Goal: Task Accomplishment & Management: Complete application form

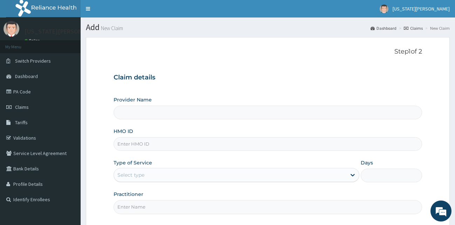
click at [150, 110] on input "Provider Name" at bounding box center [268, 113] width 309 height 14
click at [156, 126] on div "Provider Name HMO ID Type of Service Select type Days Practitioner" at bounding box center [268, 155] width 309 height 118
click at [124, 114] on input "Provider Name" at bounding box center [268, 113] width 309 height 14
click at [26, 76] on span "Dashboard" at bounding box center [26, 76] width 23 height 6
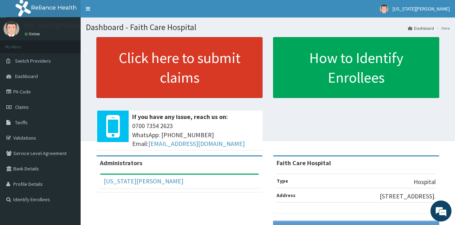
click at [184, 56] on link "Click here to submit claims" at bounding box center [179, 67] width 166 height 61
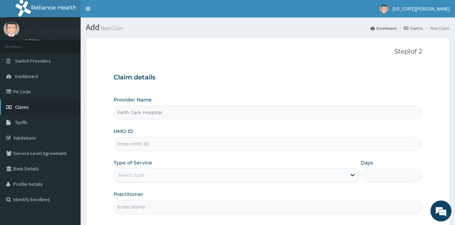
click at [26, 111] on link "Claims" at bounding box center [40, 107] width 81 height 15
type input "Faith Care Hospital"
click at [136, 142] on input "HMO ID" at bounding box center [268, 144] width 309 height 14
type input "chh/10098/a"
click at [127, 174] on div "Select type" at bounding box center [130, 175] width 27 height 7
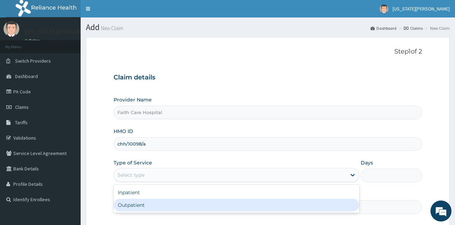
click at [131, 207] on div "Outpatient" at bounding box center [237, 205] width 246 height 13
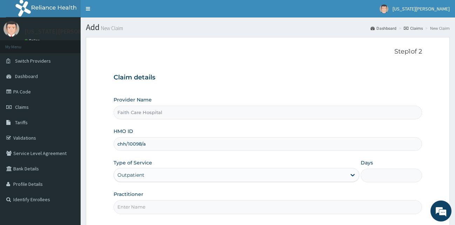
type input "1"
click at [187, 209] on input "Practitioner" at bounding box center [268, 208] width 309 height 14
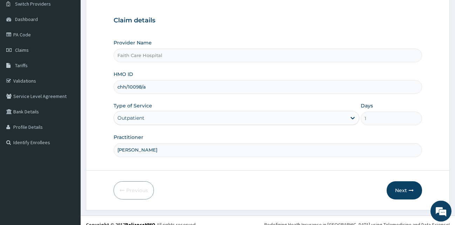
scroll to position [66, 0]
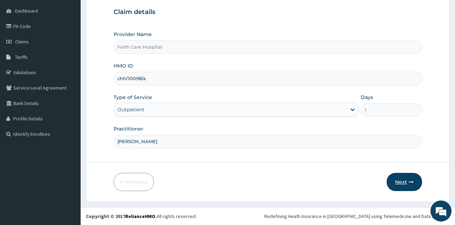
type input "dr victor"
click at [402, 187] on button "Next" at bounding box center [404, 182] width 35 height 18
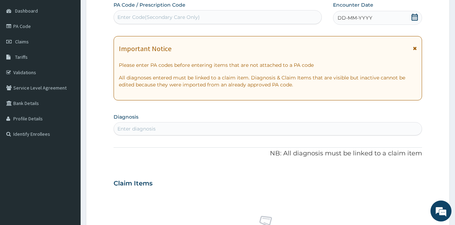
click at [414, 49] on icon at bounding box center [415, 48] width 4 height 5
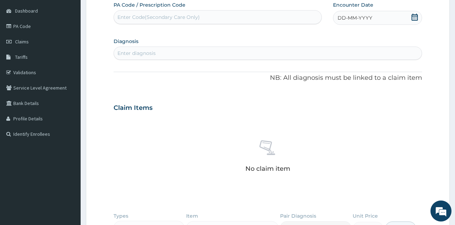
scroll to position [21, 0]
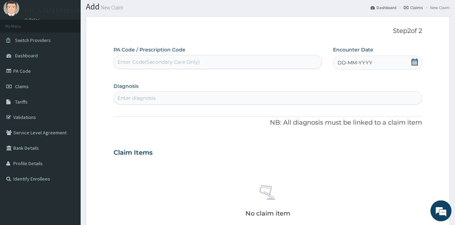
click at [377, 63] on div "DD-MM-YYYY" at bounding box center [377, 63] width 89 height 14
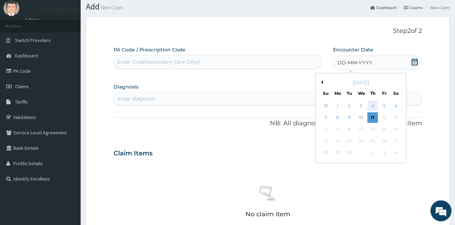
click at [373, 105] on div "4" at bounding box center [373, 106] width 11 height 11
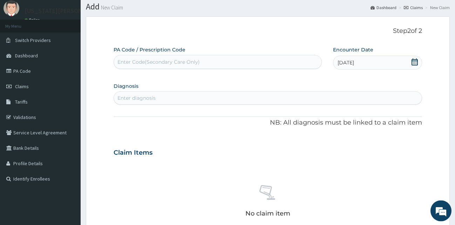
click at [180, 94] on div "Enter diagnosis" at bounding box center [268, 98] width 308 height 11
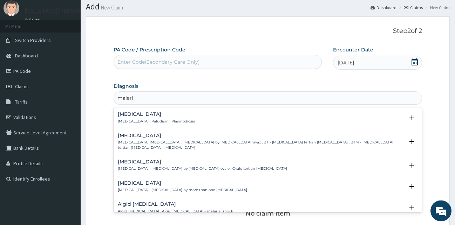
type input "malaria"
click at [128, 110] on div "Malaria Malaria , Paludism , Plasmodiosis Select Status Query Query covers susp…" at bounding box center [268, 119] width 309 height 21
click at [127, 115] on h4 "Malaria" at bounding box center [156, 114] width 77 height 5
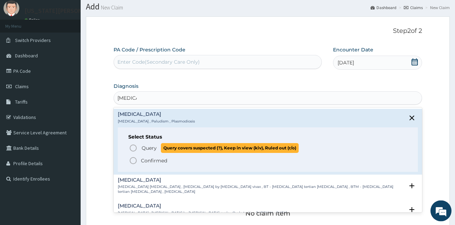
click at [135, 148] on icon "status option query" at bounding box center [133, 148] width 8 height 8
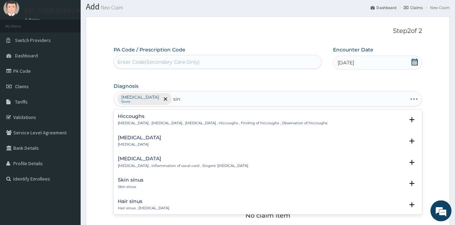
type input "sinu"
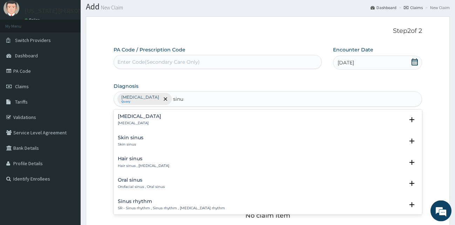
click at [130, 119] on h4 "Sinusitis" at bounding box center [139, 116] width 43 height 5
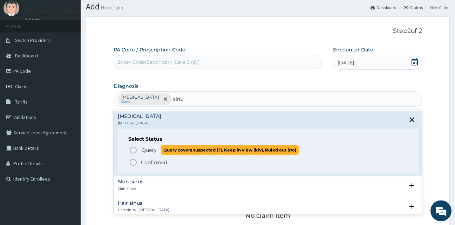
click at [134, 153] on circle "status option query" at bounding box center [133, 150] width 6 height 6
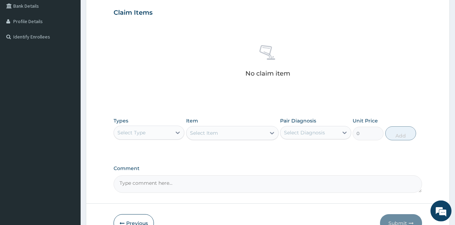
scroll to position [204, 0]
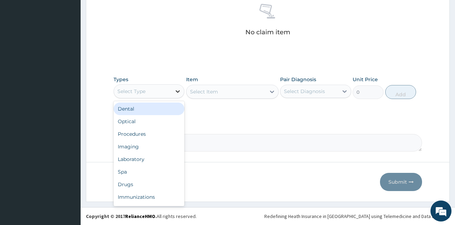
click at [178, 88] on icon at bounding box center [177, 91] width 7 height 7
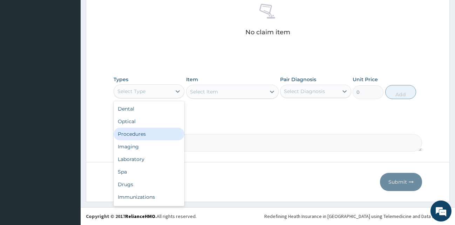
click at [141, 136] on div "Procedures" at bounding box center [149, 134] width 71 height 13
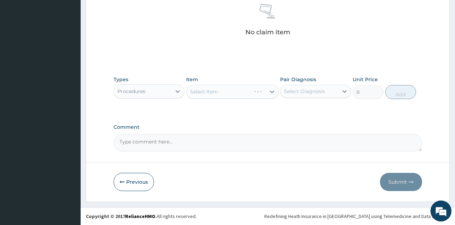
click at [270, 91] on div "Select Item" at bounding box center [232, 92] width 93 height 14
click at [270, 92] on icon at bounding box center [272, 91] width 7 height 7
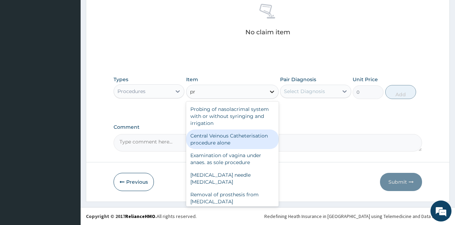
type input "p"
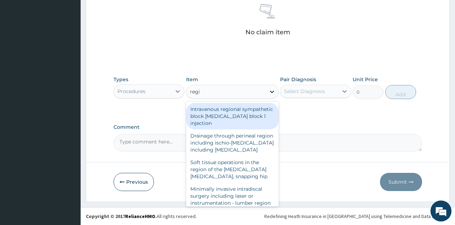
type input "regis"
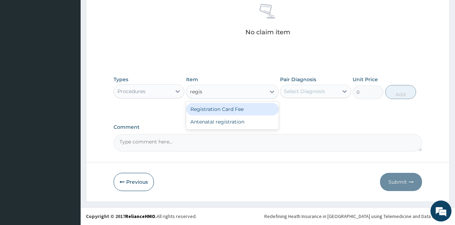
click at [251, 109] on div "Registration Card Fee" at bounding box center [232, 109] width 93 height 13
type input "2000"
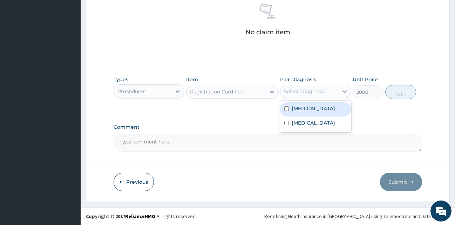
click at [295, 94] on div "Select Diagnosis" at bounding box center [304, 91] width 41 height 7
click at [294, 109] on label "[MEDICAL_DATA]" at bounding box center [313, 108] width 43 height 7
checkbox input "true"
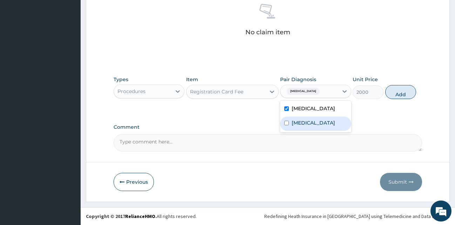
click at [296, 122] on label "Sinusitis" at bounding box center [313, 123] width 43 height 7
checkbox input "true"
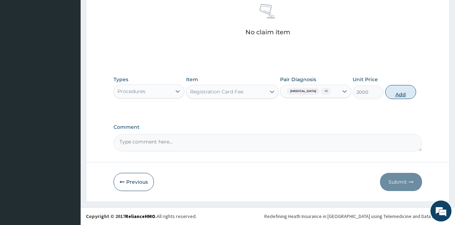
click at [391, 92] on button "Add" at bounding box center [400, 92] width 31 height 14
type input "0"
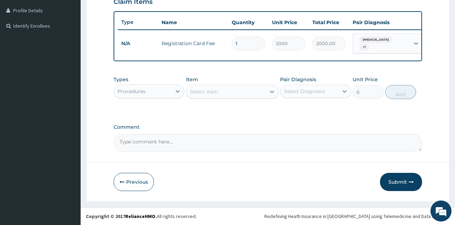
scroll to position [177, 0]
click at [264, 92] on div "Select Item" at bounding box center [226, 91] width 79 height 11
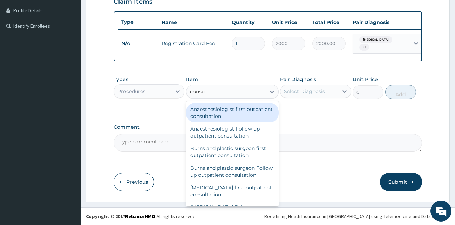
type input "consul"
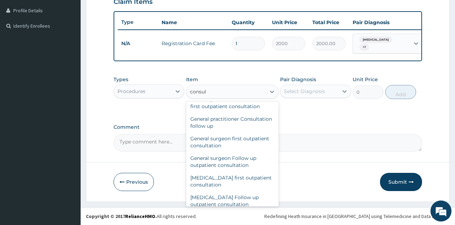
scroll to position [350, 0]
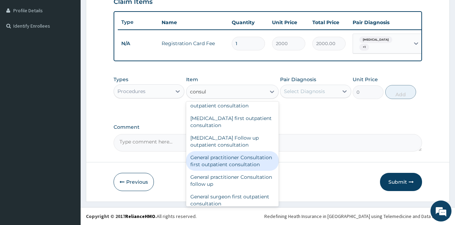
click at [226, 170] on div "General practitioner Consultation first outpatient consultation" at bounding box center [232, 161] width 93 height 20
type input "3000"
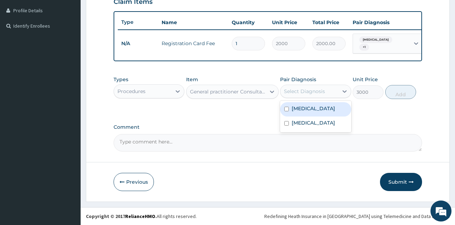
click at [312, 92] on div "Select Diagnosis" at bounding box center [304, 91] width 41 height 7
drag, startPoint x: 307, startPoint y: 107, endPoint x: 306, endPoint y: 111, distance: 3.9
click at [306, 108] on label "[MEDICAL_DATA]" at bounding box center [313, 108] width 43 height 7
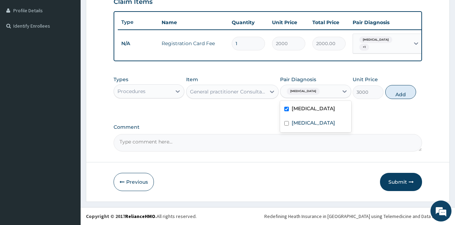
checkbox input "true"
click at [304, 126] on label "Sinusitis" at bounding box center [313, 123] width 43 height 7
checkbox input "true"
click at [399, 88] on button "Add" at bounding box center [400, 92] width 31 height 14
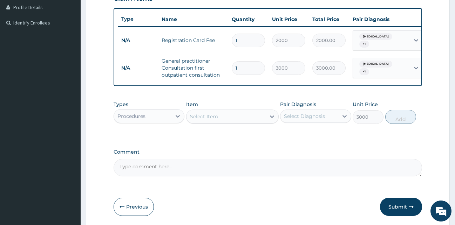
type input "0"
click at [271, 120] on icon at bounding box center [272, 116] width 7 height 7
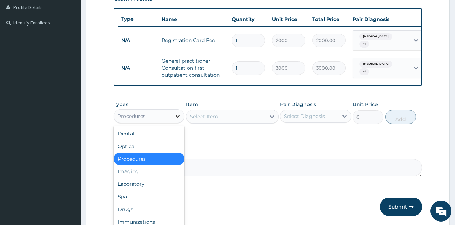
click at [175, 118] on icon at bounding box center [177, 116] width 7 height 7
click at [136, 184] on div "Laboratory" at bounding box center [149, 184] width 71 height 13
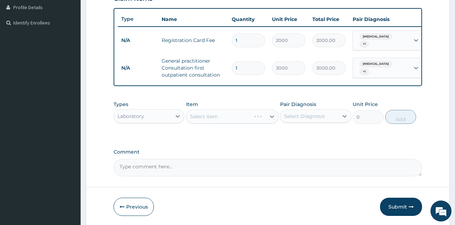
click at [270, 119] on div "Select Item" at bounding box center [232, 117] width 93 height 14
click at [272, 119] on icon at bounding box center [272, 116] width 7 height 7
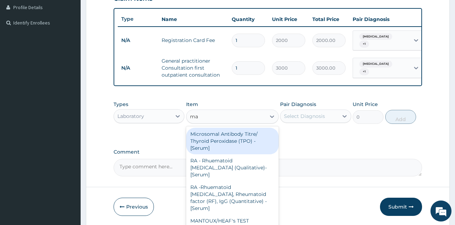
type input "mal"
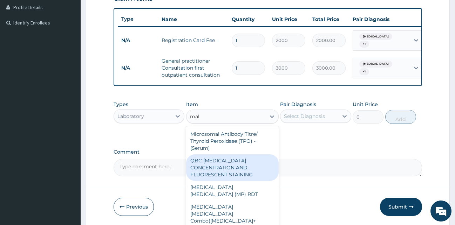
click at [217, 169] on div "QBC [MEDICAL_DATA] CONCENTRATION AND FLUORESCENT STAINING" at bounding box center [232, 168] width 93 height 27
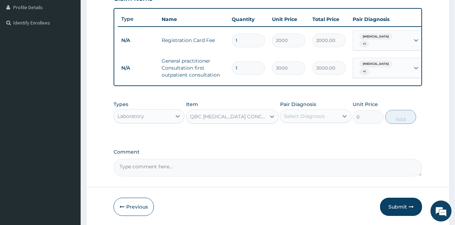
type input "2000"
click at [325, 119] on div "Select Diagnosis" at bounding box center [310, 116] width 58 height 11
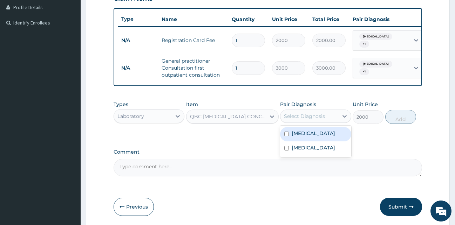
click at [319, 134] on div "[MEDICAL_DATA]" at bounding box center [315, 134] width 71 height 14
checkbox input "true"
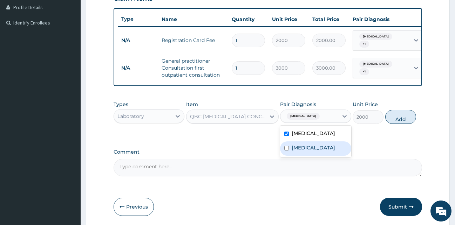
click at [312, 151] on label "Sinusitis" at bounding box center [313, 147] width 43 height 7
checkbox input "true"
click at [402, 120] on button "Add" at bounding box center [400, 117] width 31 height 14
type input "0"
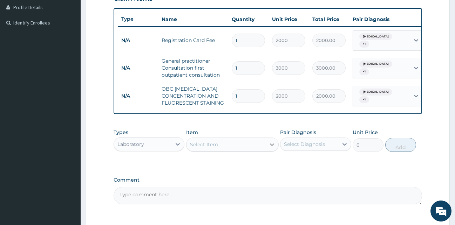
click at [267, 149] on div at bounding box center [272, 145] width 13 height 13
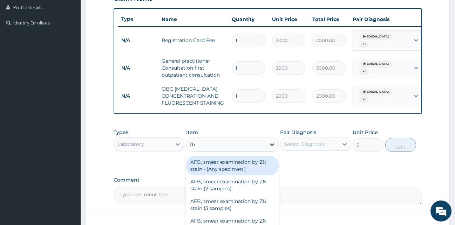
type input "fbc"
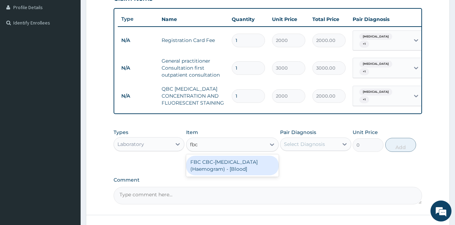
click at [245, 171] on div "FBC CBC-[MEDICAL_DATA] (Haemogram) - [Blood]" at bounding box center [232, 166] width 93 height 20
type input "3000"
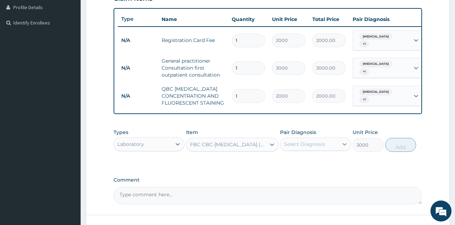
click at [338, 148] on div at bounding box center [344, 144] width 13 height 13
click at [329, 159] on div "[MEDICAL_DATA]" at bounding box center [315, 162] width 71 height 14
checkbox input "true"
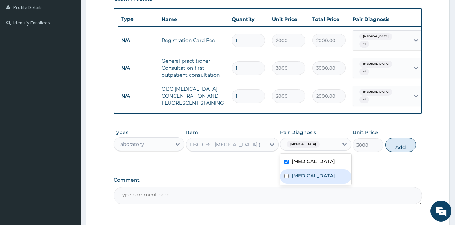
click at [321, 182] on div "Sinusitis" at bounding box center [315, 177] width 71 height 14
checkbox input "true"
click at [405, 151] on button "Add" at bounding box center [400, 145] width 31 height 14
type input "0"
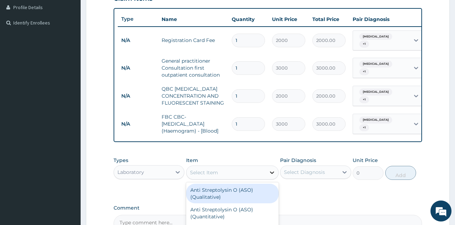
click at [268, 176] on div at bounding box center [272, 173] width 13 height 13
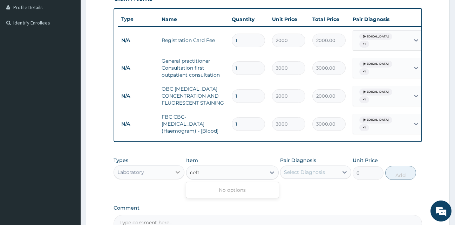
type input "ceft"
click at [180, 174] on icon at bounding box center [177, 172] width 7 height 7
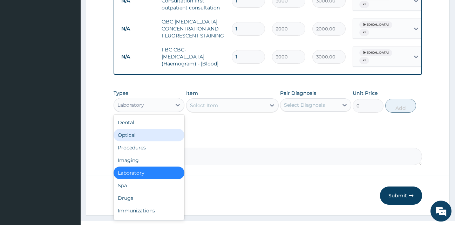
scroll to position [261, 0]
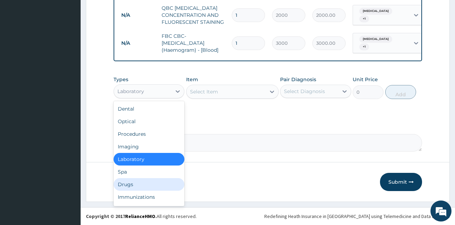
click at [123, 181] on div "Drugs" at bounding box center [149, 184] width 71 height 13
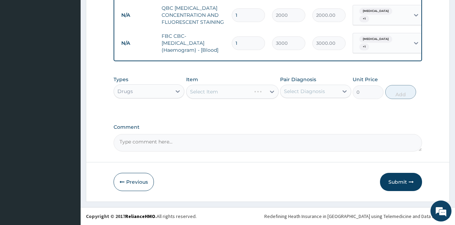
click at [274, 92] on div "Select Item" at bounding box center [232, 92] width 93 height 14
click at [273, 92] on icon at bounding box center [272, 92] width 4 height 2
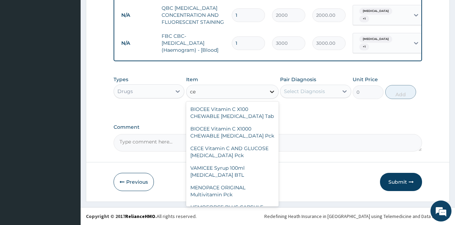
type input "c"
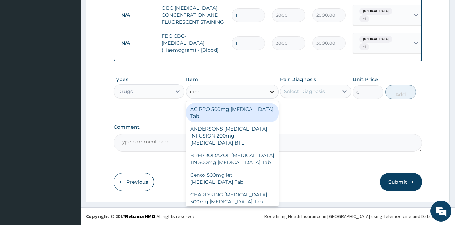
type input "cipro"
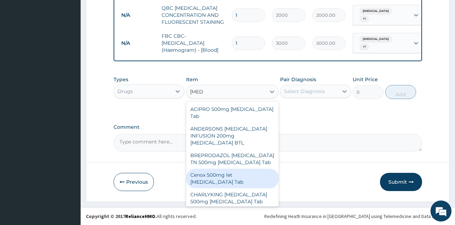
click at [227, 178] on div "Cenox 500mg let [MEDICAL_DATA] Tab" at bounding box center [232, 179] width 93 height 20
type input "747.5"
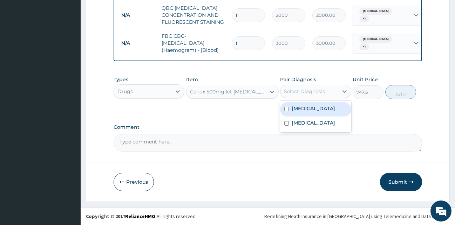
click at [335, 90] on div "Select Diagnosis" at bounding box center [310, 91] width 58 height 11
click at [325, 112] on div "[MEDICAL_DATA]" at bounding box center [315, 109] width 71 height 14
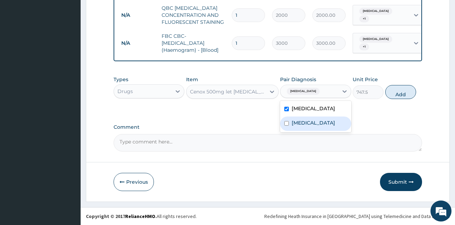
checkbox input "true"
click at [319, 122] on div "Sinusitis" at bounding box center [315, 124] width 71 height 14
checkbox input "true"
drag, startPoint x: 403, startPoint y: 95, endPoint x: 320, endPoint y: 102, distance: 83.4
click at [403, 95] on button "Add" at bounding box center [400, 92] width 31 height 14
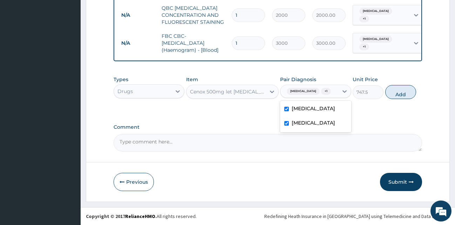
type input "0"
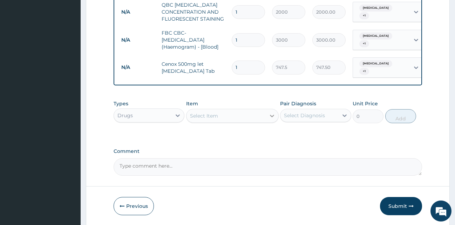
click at [272, 114] on icon at bounding box center [272, 116] width 7 height 7
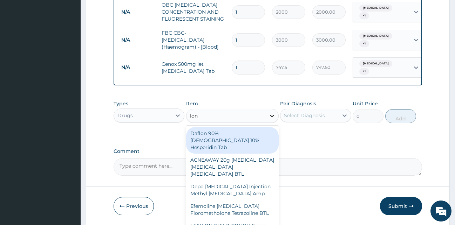
type input "lona"
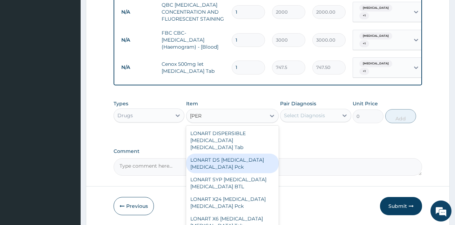
click at [242, 161] on div "LONART DS Artemether Lumefantrine Pck" at bounding box center [232, 164] width 93 height 20
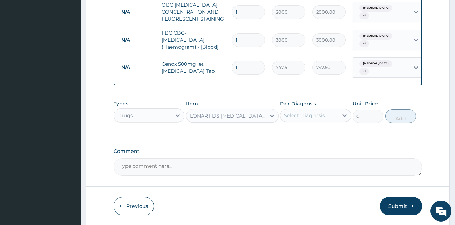
type input "3500"
click at [309, 115] on div "Select Diagnosis" at bounding box center [304, 115] width 41 height 7
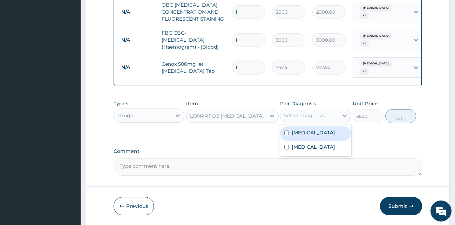
click at [301, 135] on label "[MEDICAL_DATA]" at bounding box center [313, 132] width 43 height 7
checkbox input "true"
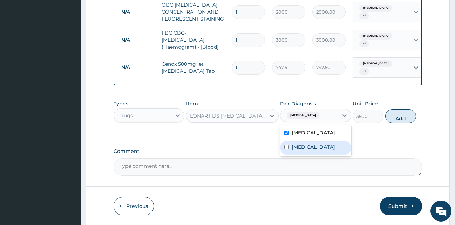
drag, startPoint x: 303, startPoint y: 151, endPoint x: 317, endPoint y: 146, distance: 15.0
click at [303, 151] on div "Sinusitis" at bounding box center [315, 148] width 71 height 14
checkbox input "true"
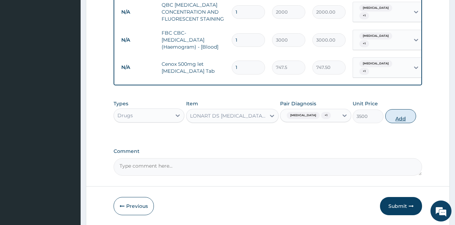
click at [402, 119] on button "Add" at bounding box center [400, 116] width 31 height 14
type input "0"
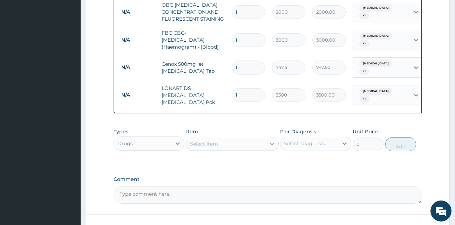
click at [274, 141] on icon at bounding box center [272, 144] width 7 height 7
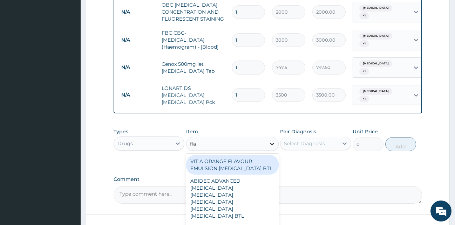
type input "flag"
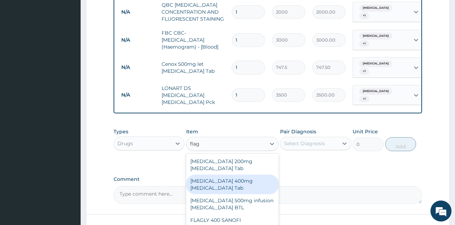
click at [251, 184] on div "Flagyl 400mg Metronidazole Tab" at bounding box center [232, 185] width 93 height 20
type input "23"
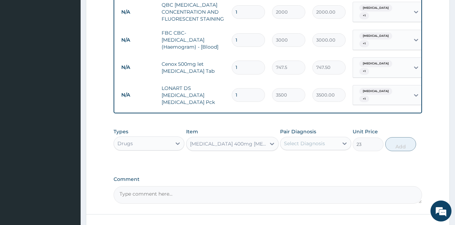
click at [321, 140] on div "Select Diagnosis" at bounding box center [304, 143] width 41 height 7
click at [311, 160] on div "[MEDICAL_DATA]" at bounding box center [315, 162] width 71 height 14
checkbox input "true"
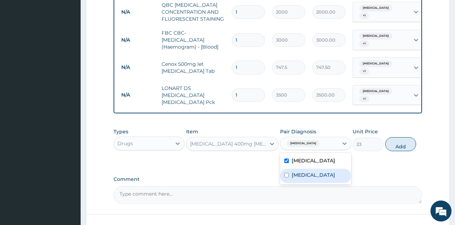
click at [309, 175] on div "Sinusitis" at bounding box center [315, 176] width 71 height 14
checkbox input "true"
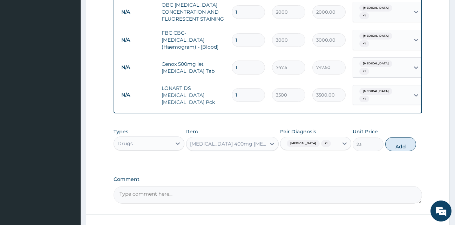
drag, startPoint x: 409, startPoint y: 142, endPoint x: 378, endPoint y: 139, distance: 31.1
click at [409, 142] on button "Add" at bounding box center [400, 144] width 31 height 14
type input "0"
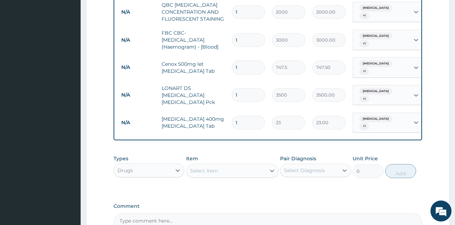
click at [242, 61] on input "1" at bounding box center [248, 68] width 33 height 14
type input "14"
type input "10465.00"
type input "14"
click at [237, 116] on input "1" at bounding box center [248, 123] width 33 height 14
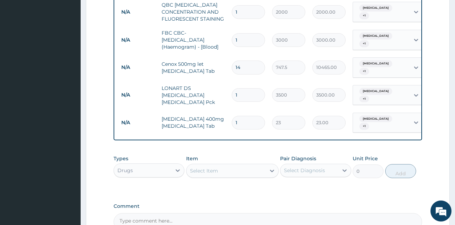
type input "11"
type input "253.00"
type input "115"
type input "2645.00"
type input "11"
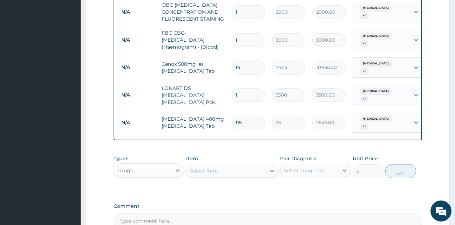
type input "253.00"
type input "1"
type input "23.00"
type input "15"
type input "345.00"
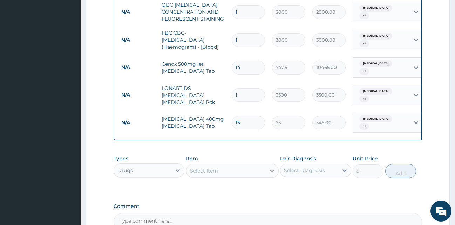
type input "15"
click at [273, 168] on icon at bounding box center [272, 171] width 7 height 7
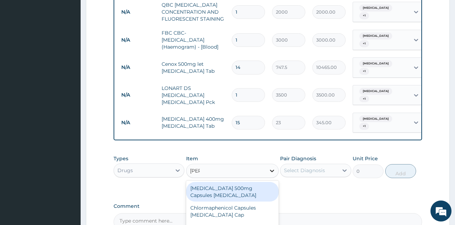
type input "lorat"
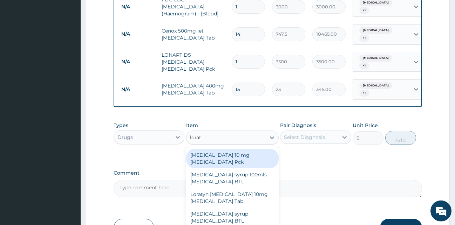
scroll to position [298, 0]
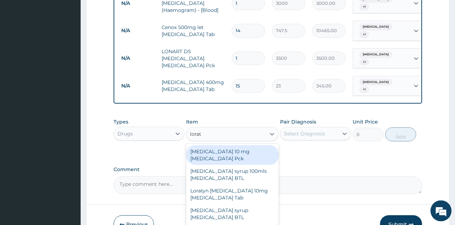
click at [221, 146] on div "LORATADINE 10 mg Loratadine Pck" at bounding box center [232, 156] width 93 height 20
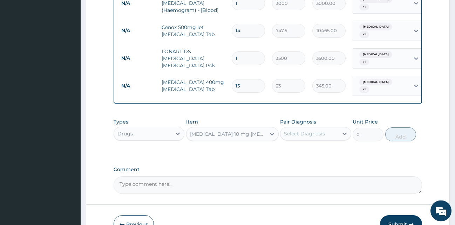
type input "805"
click at [307, 130] on div "Select Diagnosis" at bounding box center [304, 133] width 41 height 7
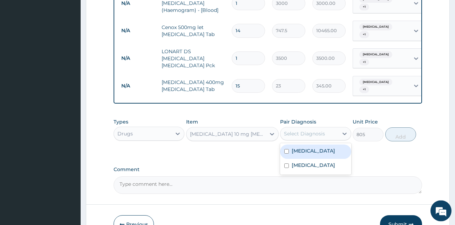
click at [310, 148] on label "[MEDICAL_DATA]" at bounding box center [313, 151] width 43 height 7
checkbox input "true"
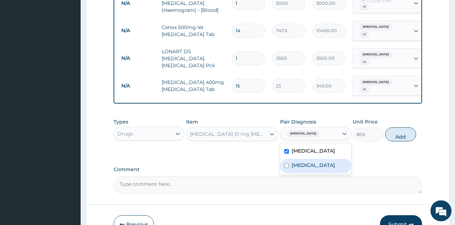
click at [308, 162] on label "Sinusitis" at bounding box center [313, 165] width 43 height 7
checkbox input "true"
drag, startPoint x: 399, startPoint y: 128, endPoint x: 344, endPoint y: 132, distance: 54.9
click at [399, 128] on button "Add" at bounding box center [400, 135] width 31 height 14
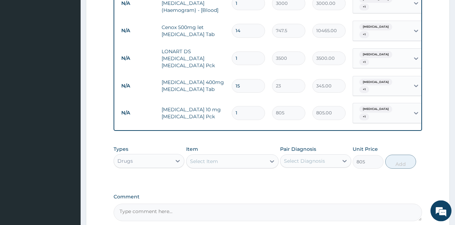
type input "0"
click at [271, 158] on icon at bounding box center [272, 161] width 7 height 7
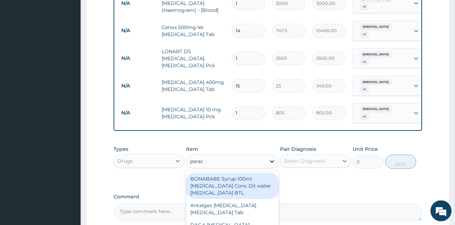
type input "parace"
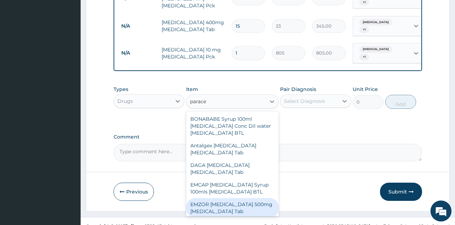
click at [231, 198] on div "EMZOR PARACETAMOL 500mg Acetaminophen Tab" at bounding box center [232, 208] width 93 height 20
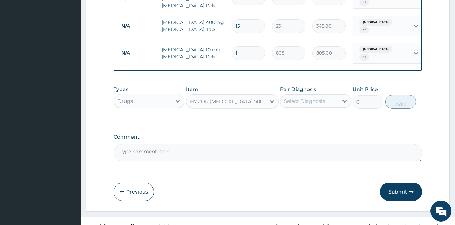
type input "11.5"
click at [335, 96] on div "Select Diagnosis" at bounding box center [310, 101] width 58 height 11
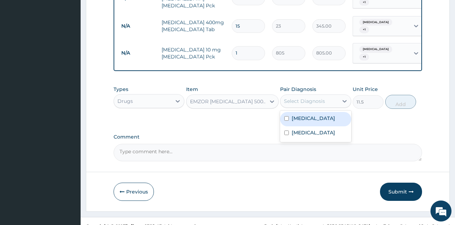
click at [321, 112] on div "[MEDICAL_DATA]" at bounding box center [315, 119] width 71 height 14
checkbox input "true"
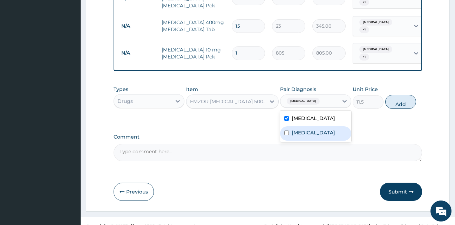
click at [315, 127] on div "Sinusitis" at bounding box center [315, 134] width 71 height 14
checkbox input "true"
click at [397, 95] on button "Add" at bounding box center [400, 102] width 31 height 14
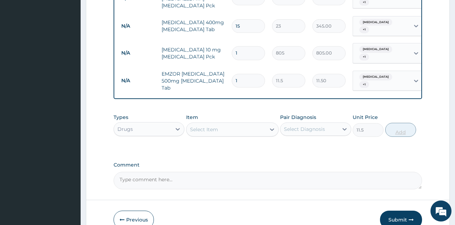
type input "0"
type input "18"
type input "207.00"
type input "18"
click at [271, 129] on icon at bounding box center [272, 130] width 4 height 2
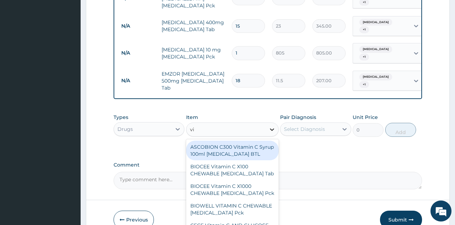
type input "vit"
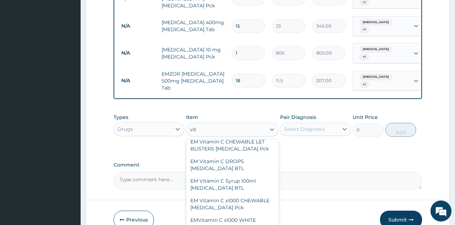
scroll to position [167, 0]
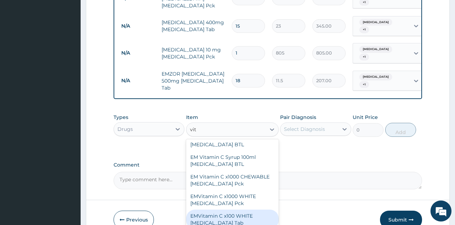
click at [224, 210] on div "EMVitamin C x100 WHITE Ascorbic Acid Tab" at bounding box center [232, 220] width 93 height 20
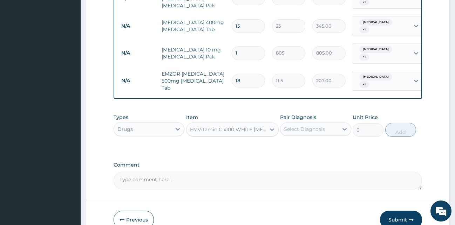
type input "391"
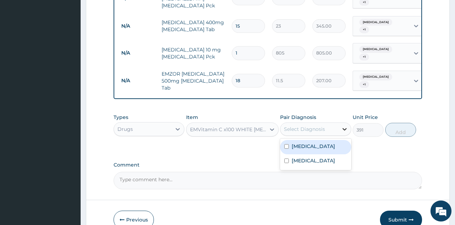
click at [340, 123] on div at bounding box center [344, 129] width 13 height 13
click at [320, 140] on div "[MEDICAL_DATA]" at bounding box center [315, 147] width 71 height 14
checkbox input "true"
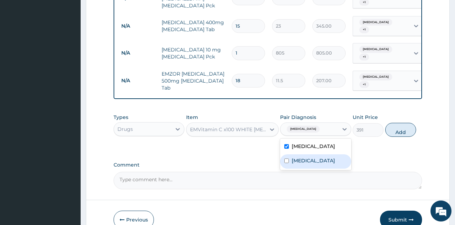
click at [317, 155] on div "Sinusitis" at bounding box center [315, 162] width 71 height 14
checkbox input "true"
click at [268, 123] on div at bounding box center [272, 129] width 13 height 13
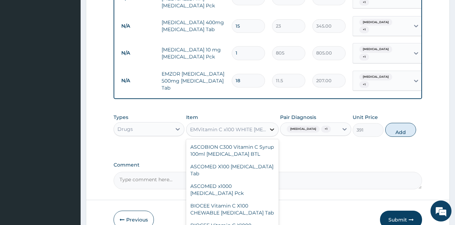
scroll to position [237, 0]
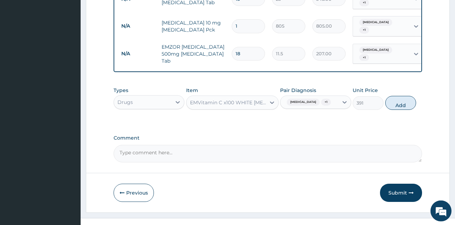
scroll to position [386, 0]
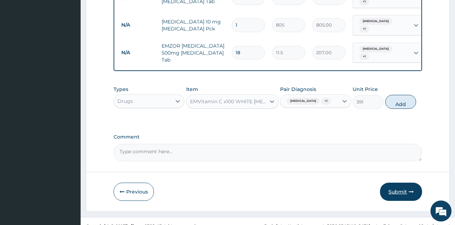
click at [396, 183] on button "Submit" at bounding box center [401, 192] width 42 height 18
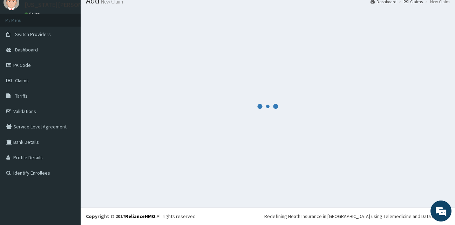
scroll to position [27, 0]
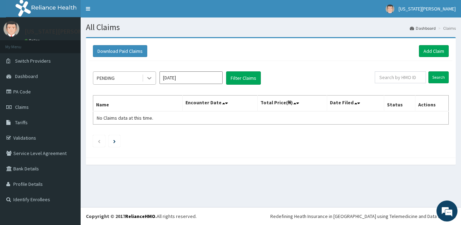
click at [148, 79] on icon at bounding box center [149, 78] width 7 height 7
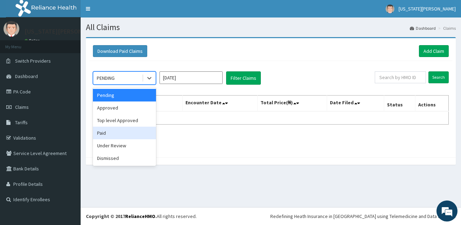
click at [121, 134] on div "Paid" at bounding box center [124, 133] width 63 height 13
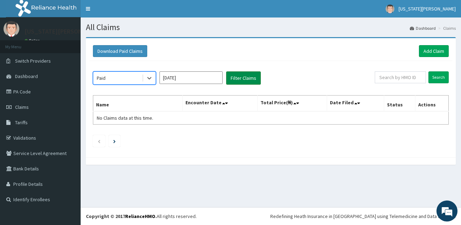
click at [237, 78] on button "Filter Claims" at bounding box center [243, 78] width 35 height 13
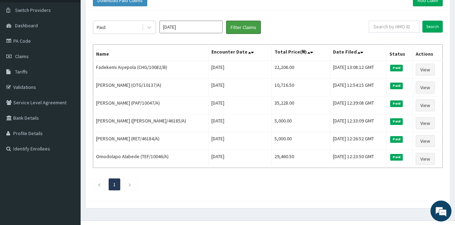
scroll to position [64, 0]
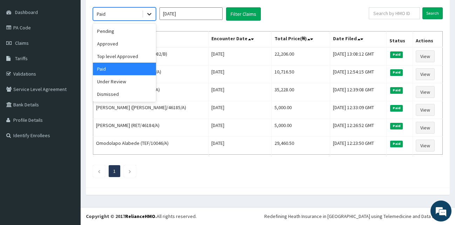
click at [147, 16] on icon at bounding box center [149, 14] width 7 height 7
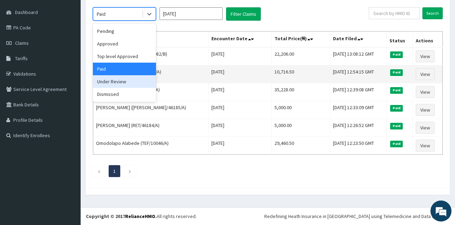
click at [106, 81] on div "Under Review" at bounding box center [124, 81] width 63 height 13
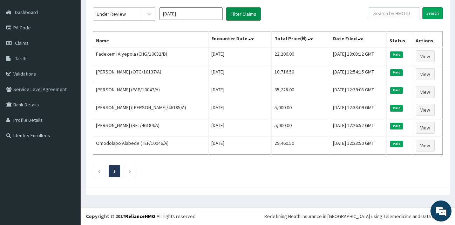
click at [251, 14] on button "Filter Claims" at bounding box center [243, 13] width 35 height 13
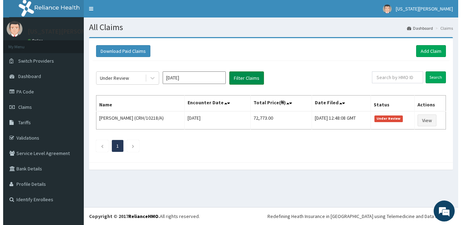
scroll to position [0, 0]
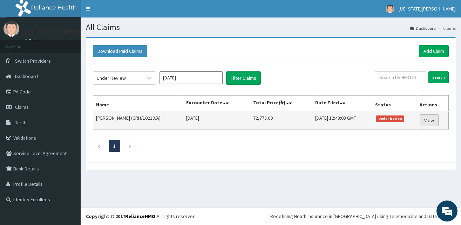
click at [429, 121] on link "View" at bounding box center [429, 121] width 19 height 12
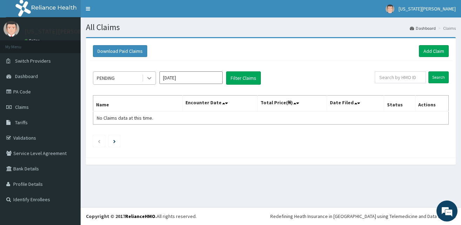
click at [149, 76] on icon at bounding box center [149, 78] width 7 height 7
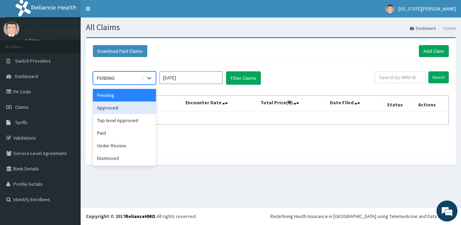
click at [135, 110] on div "Approved" at bounding box center [124, 108] width 63 height 13
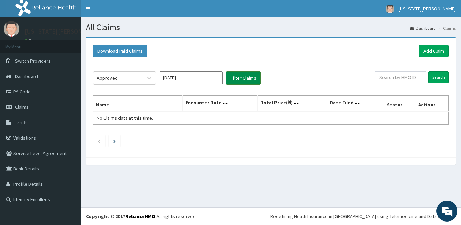
click at [243, 80] on button "Filter Claims" at bounding box center [243, 78] width 35 height 13
